Goal: Find specific page/section: Find specific page/section

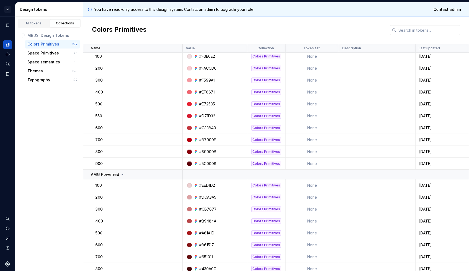
scroll to position [23, 0]
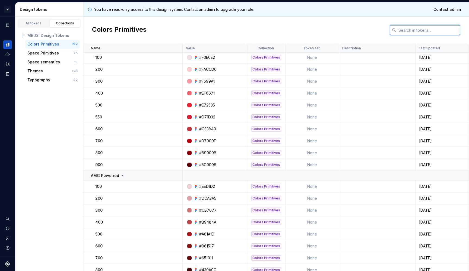
click at [404, 28] on input "text" at bounding box center [428, 30] width 64 height 10
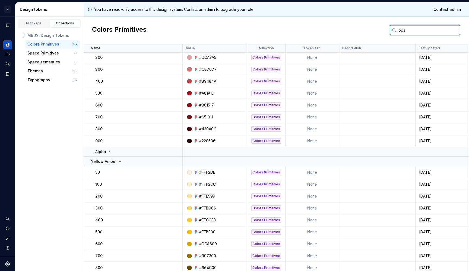
scroll to position [0, 0]
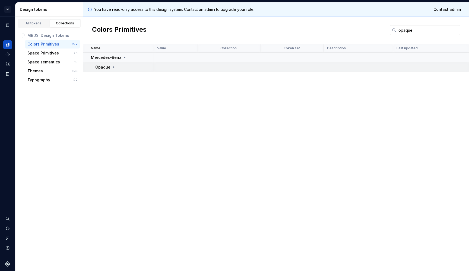
drag, startPoint x: 404, startPoint y: 28, endPoint x: 114, endPoint y: 64, distance: 292.7
click at [114, 64] on td "Opaque" at bounding box center [118, 67] width 71 height 10
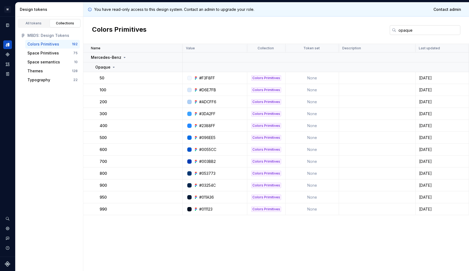
click at [406, 33] on input "opaque" at bounding box center [428, 30] width 64 height 10
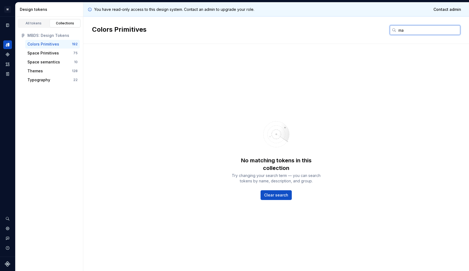
type input "m"
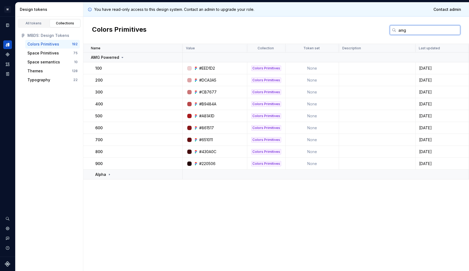
click at [403, 30] on input "amg" at bounding box center [428, 30] width 64 height 10
click at [404, 29] on input "may" at bounding box center [428, 30] width 64 height 10
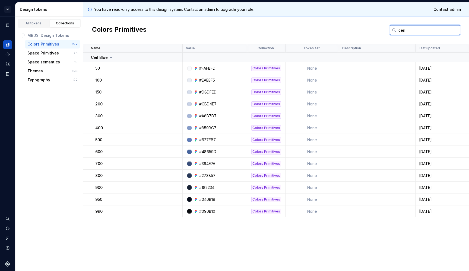
click at [404, 34] on input "ceil" at bounding box center [428, 30] width 64 height 10
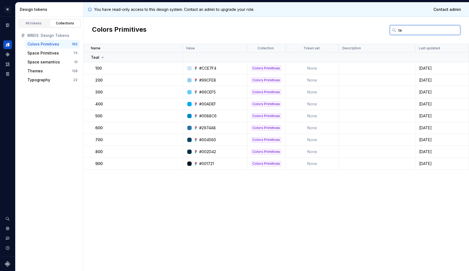
type input "t"
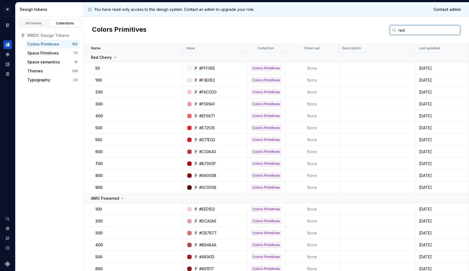
click at [402, 29] on input "red" at bounding box center [428, 30] width 64 height 10
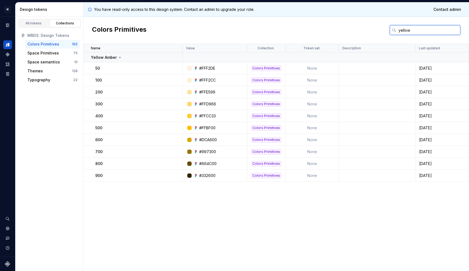
click at [403, 33] on input "yellow" at bounding box center [428, 30] width 64 height 10
click at [402, 29] on input "green" at bounding box center [428, 30] width 64 height 10
click at [406, 32] on input "neutral" at bounding box center [428, 30] width 64 height 10
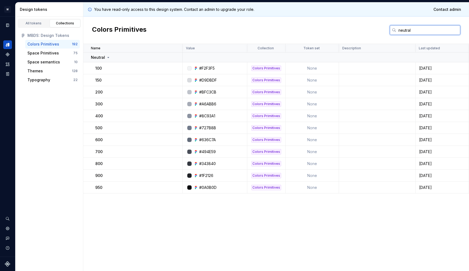
click at [406, 32] on input "neutral" at bounding box center [428, 30] width 64 height 10
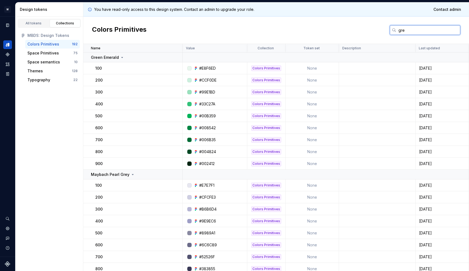
type input "grey"
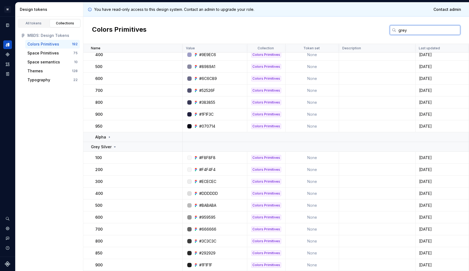
scroll to position [49, 0]
click at [401, 32] on input "grey" at bounding box center [428, 30] width 64 height 10
